Goal: Transaction & Acquisition: Purchase product/service

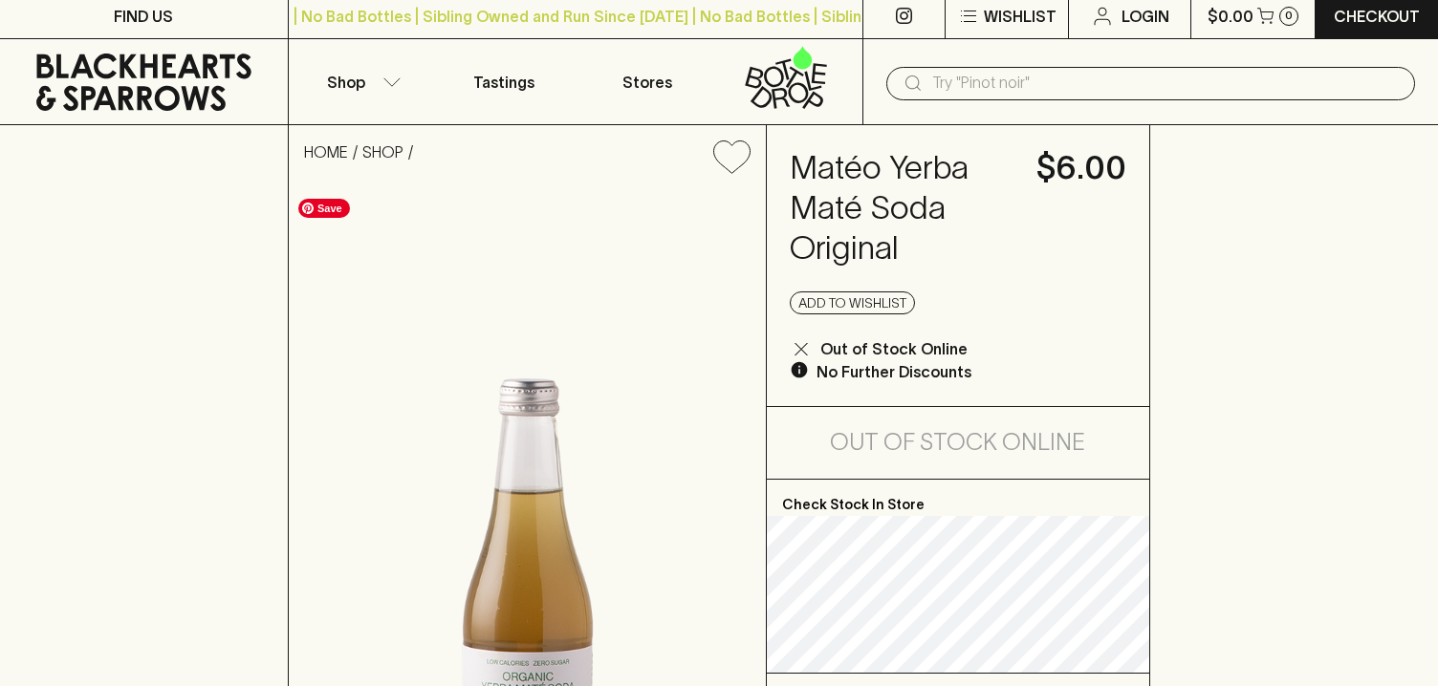
scroll to position [23, 0]
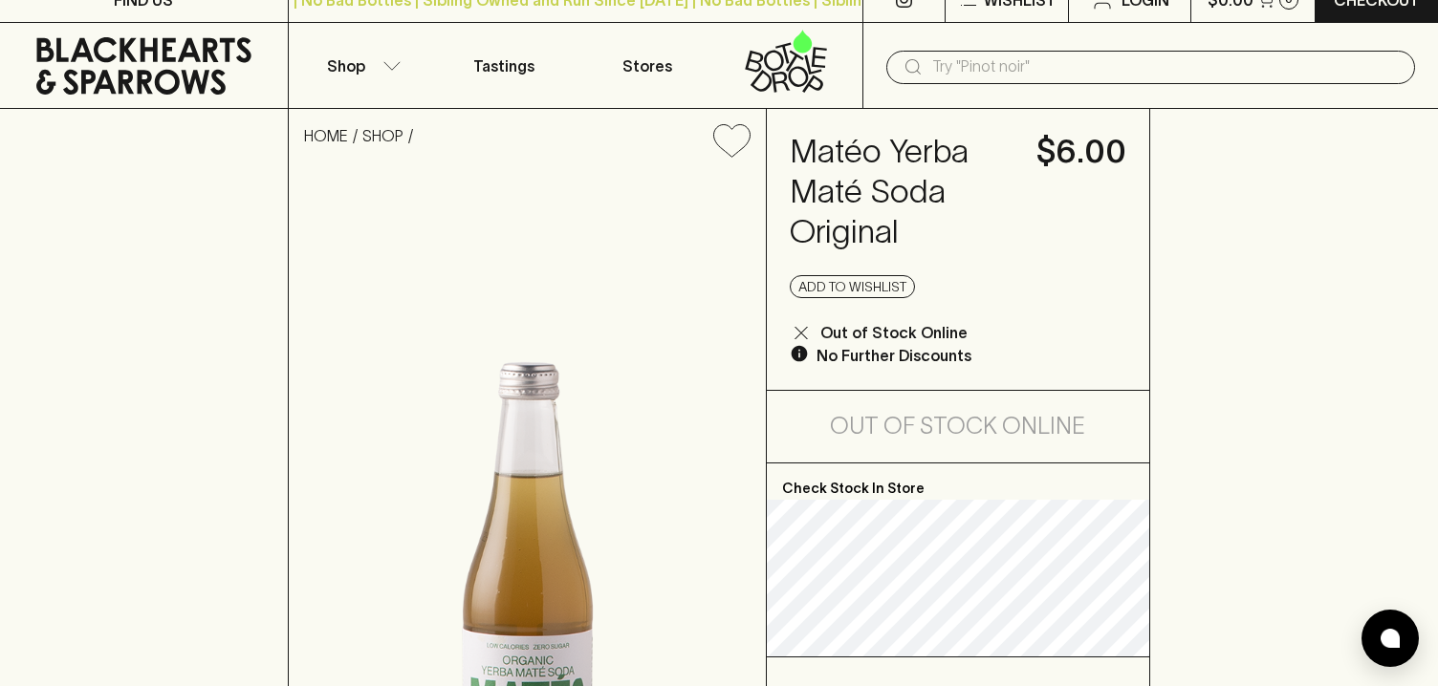
click at [951, 84] on div "​" at bounding box center [1150, 66] width 576 height 86
click at [948, 75] on input "text" at bounding box center [1166, 67] width 468 height 31
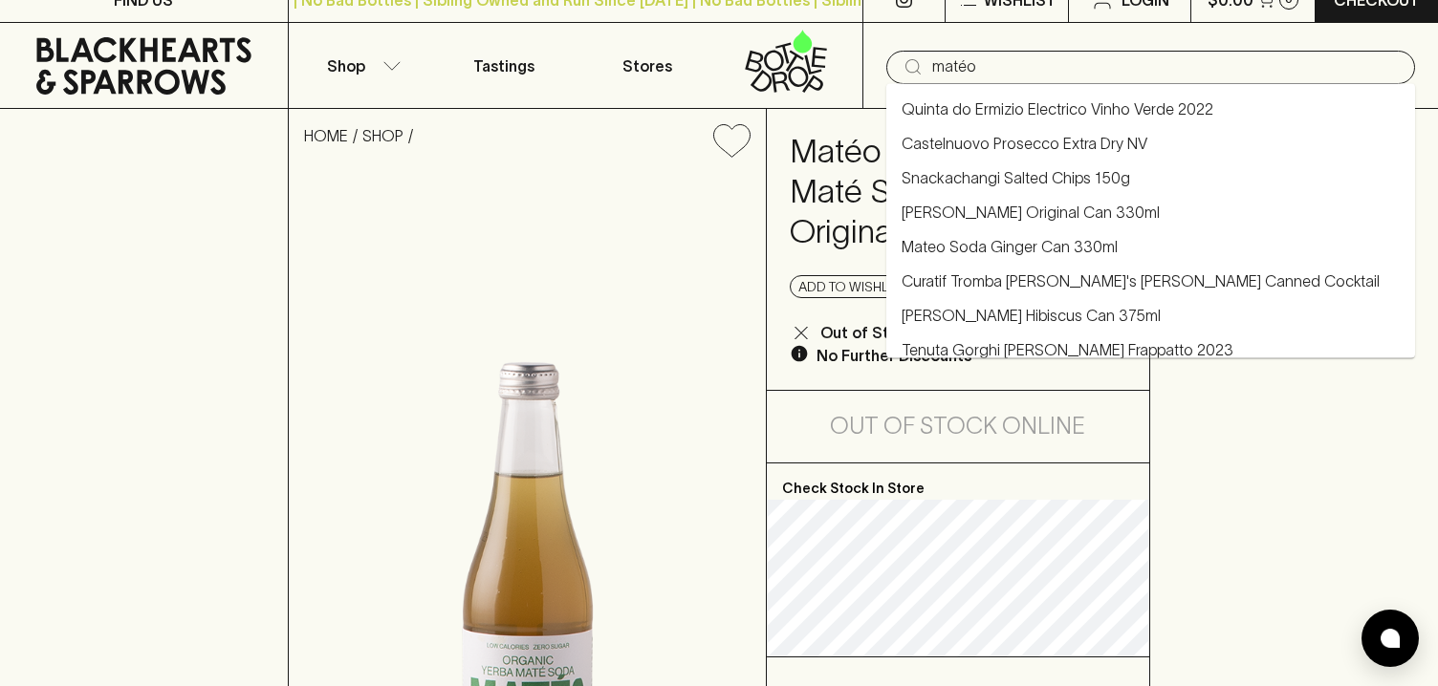
type input "matéo"
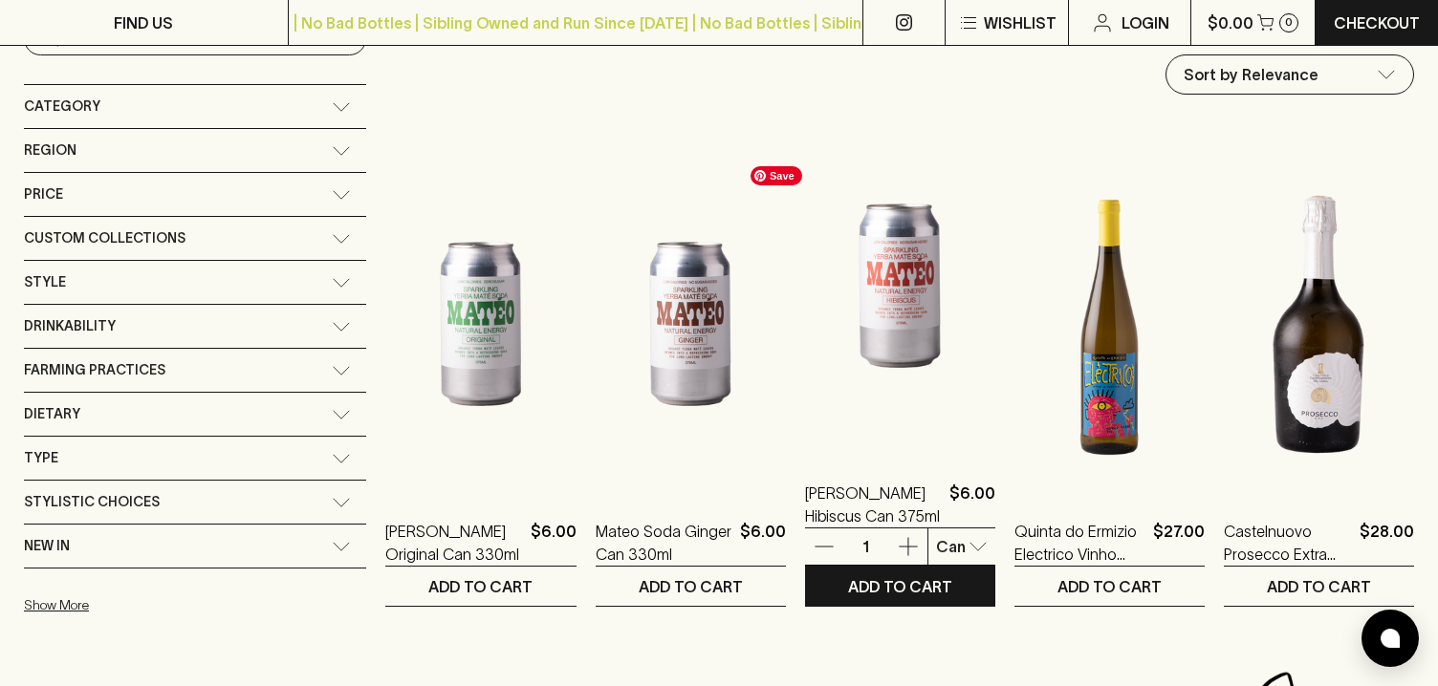
scroll to position [238, 0]
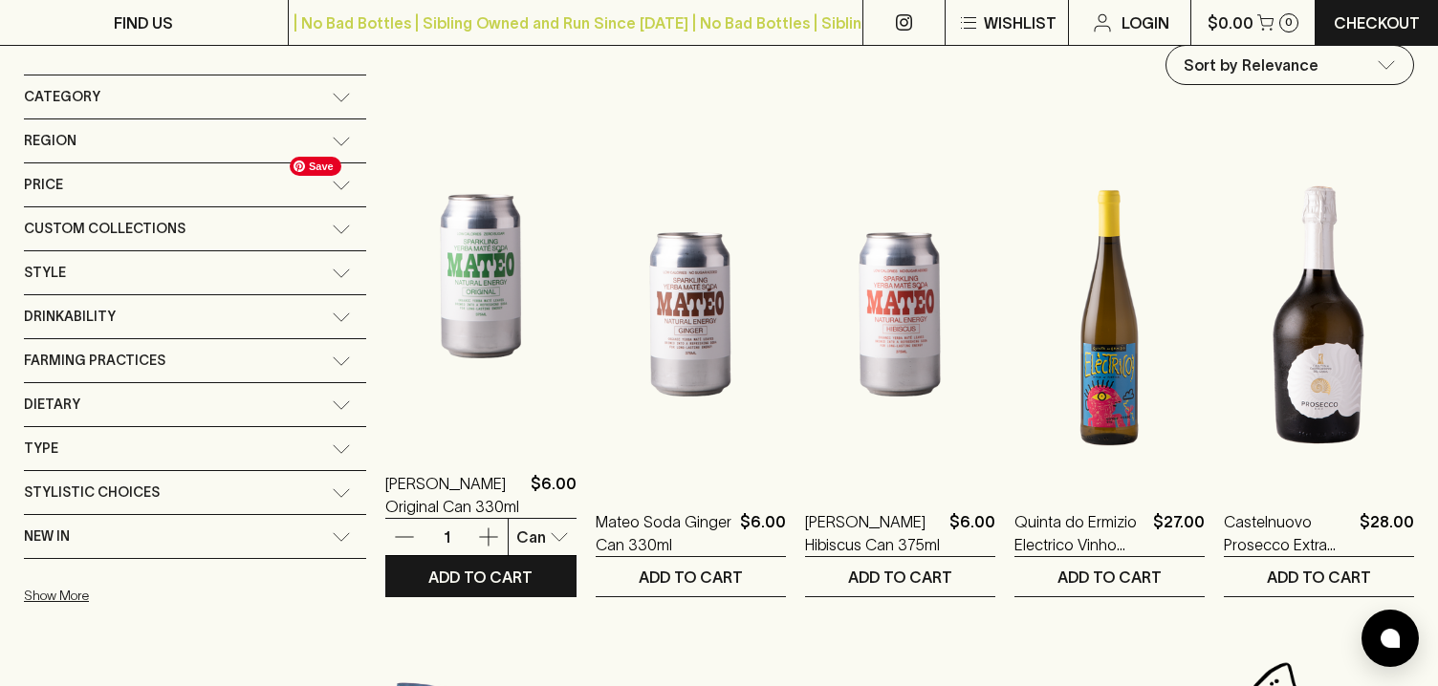
click at [428, 301] on img at bounding box center [480, 276] width 190 height 335
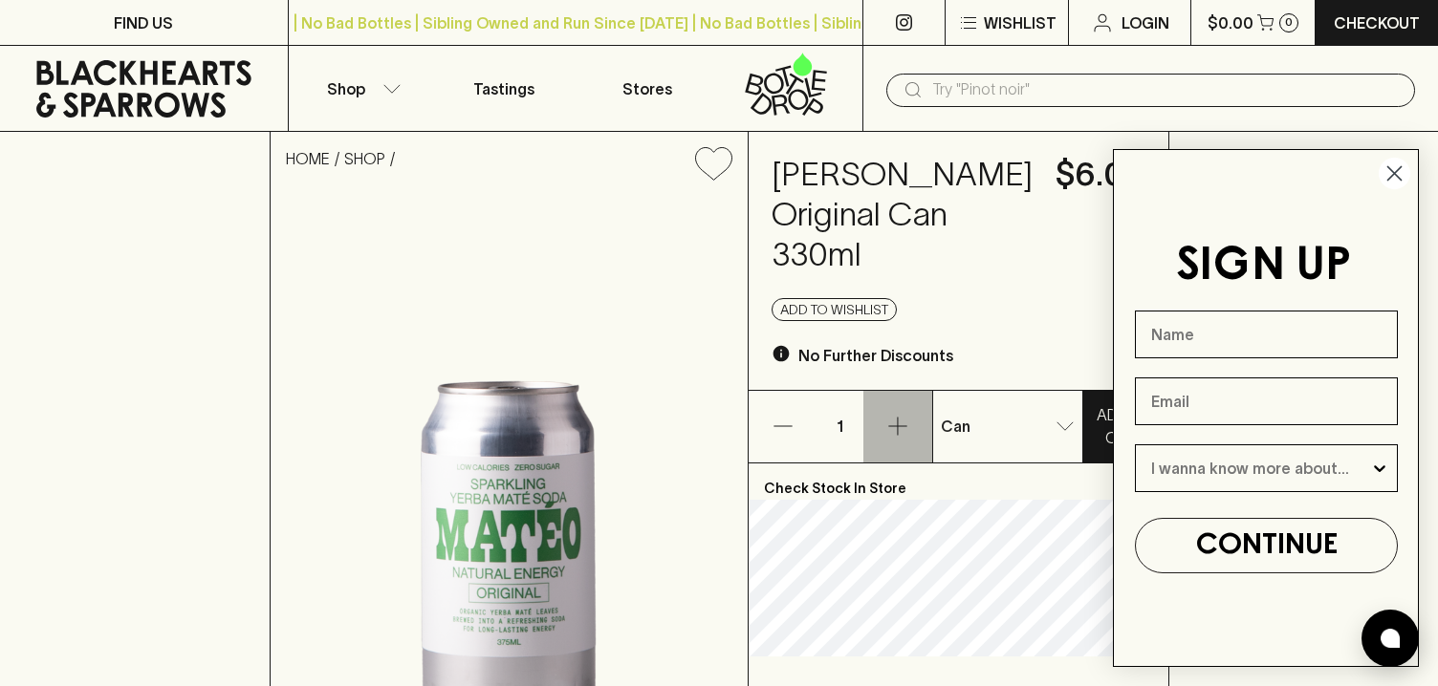
click at [909, 435] on icon "button" at bounding box center [897, 426] width 23 height 23
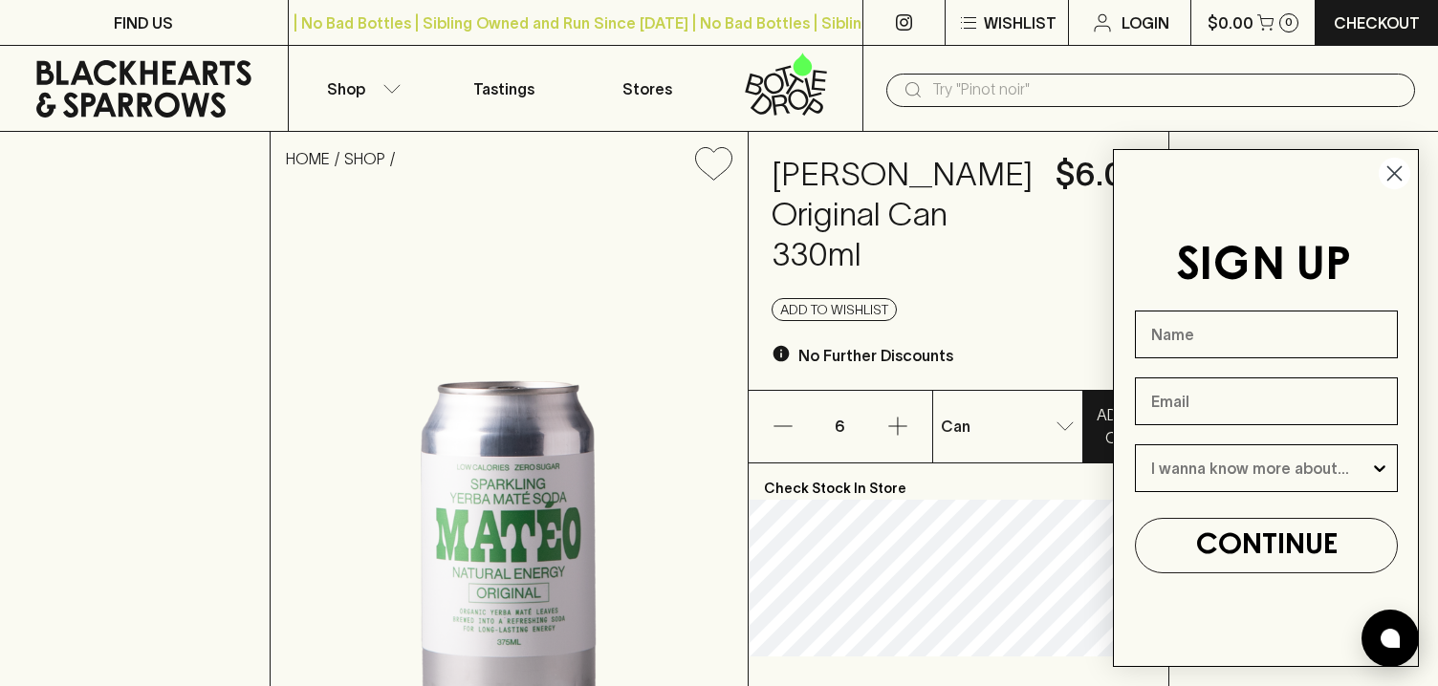
click at [1390, 177] on icon "Close dialog" at bounding box center [1394, 173] width 13 height 13
